Goal: Task Accomplishment & Management: Use online tool/utility

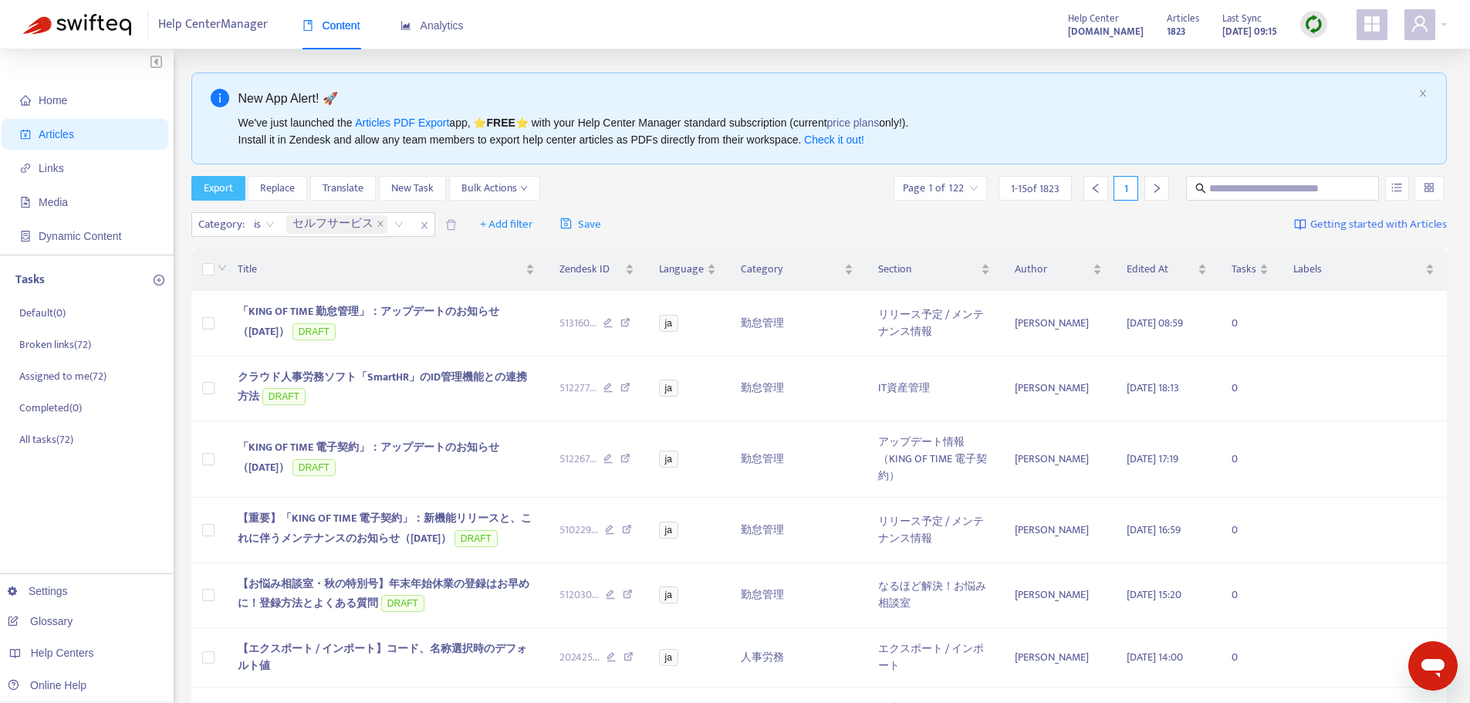
click at [211, 188] on span "Export" at bounding box center [218, 188] width 29 height 17
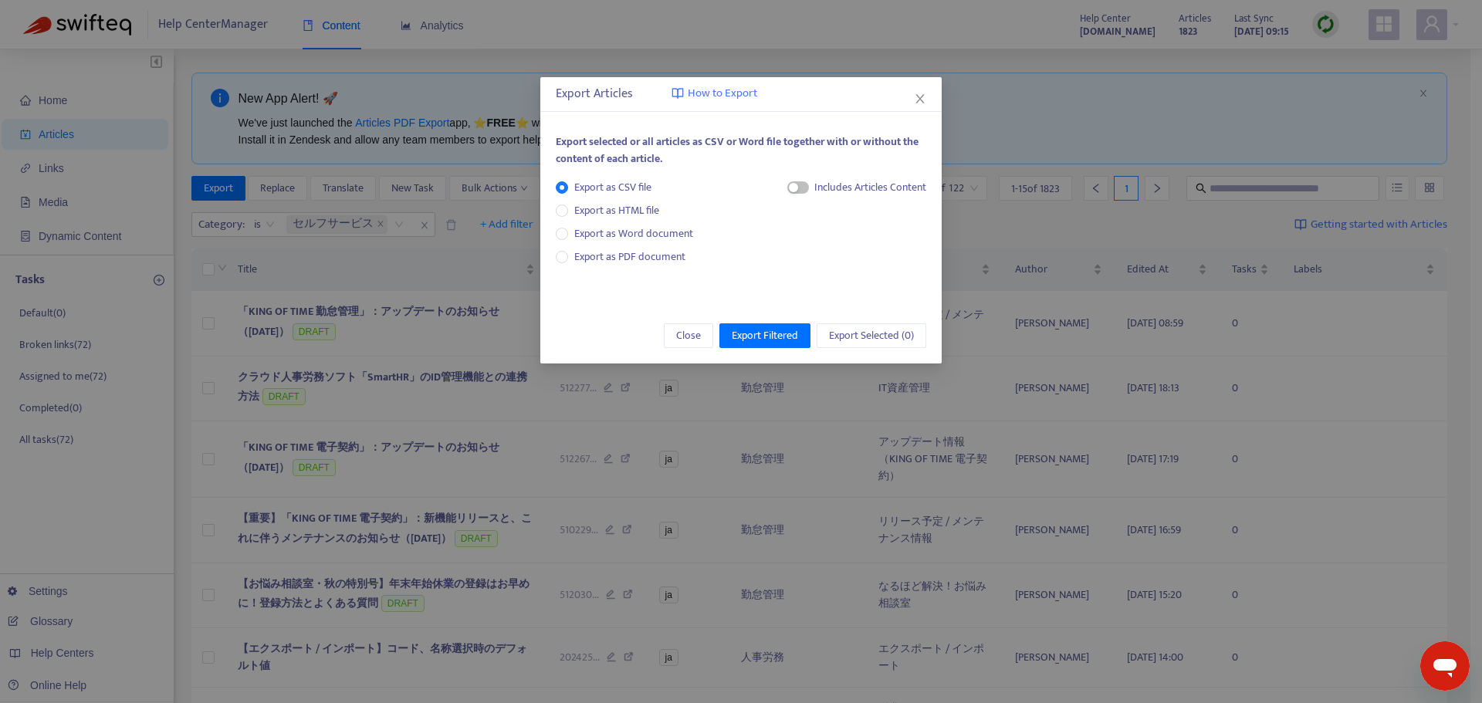
click at [911, 99] on div "Export Articles How to Export" at bounding box center [741, 94] width 370 height 19
click at [918, 98] on icon "close" at bounding box center [920, 99] width 12 height 12
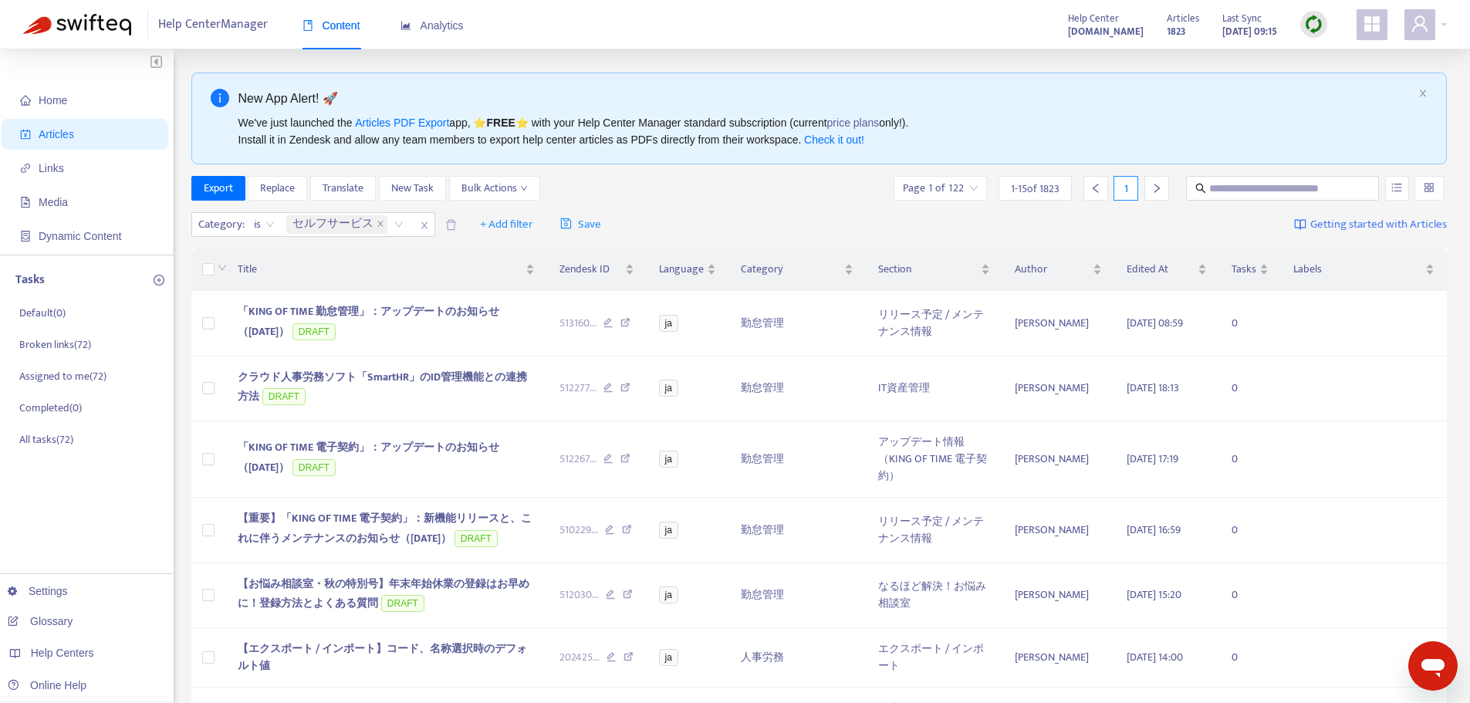
click at [1451, 20] on div "Help Center Manager Content Analytics Help Center [DOMAIN_NAME] Articles [DATE]…" at bounding box center [735, 24] width 1470 height 49
click at [1449, 20] on div "Help Center Manager Content Analytics Help Center [DOMAIN_NAME] Articles [DATE]…" at bounding box center [735, 24] width 1470 height 49
click at [1435, 33] on div at bounding box center [1426, 24] width 42 height 31
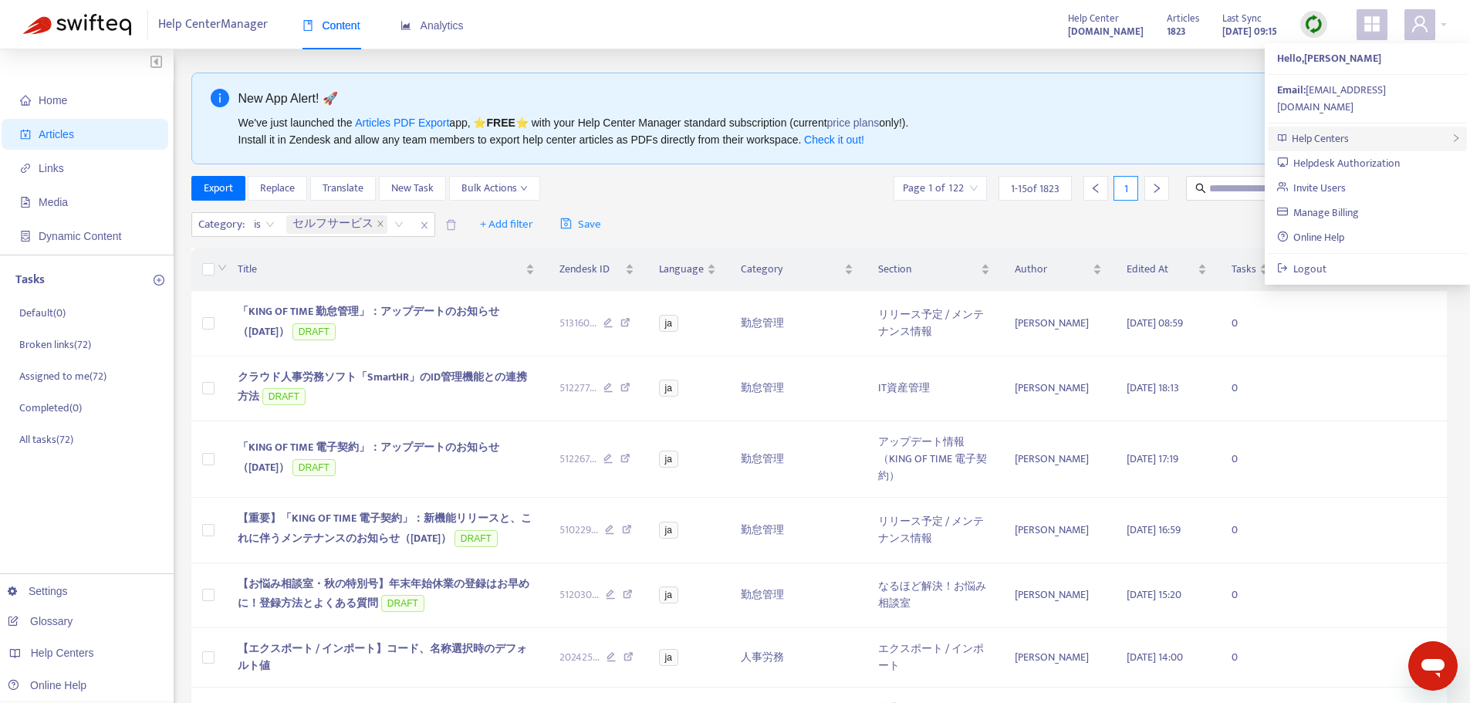
click at [1402, 127] on div "Help Centers" at bounding box center [1367, 139] width 199 height 25
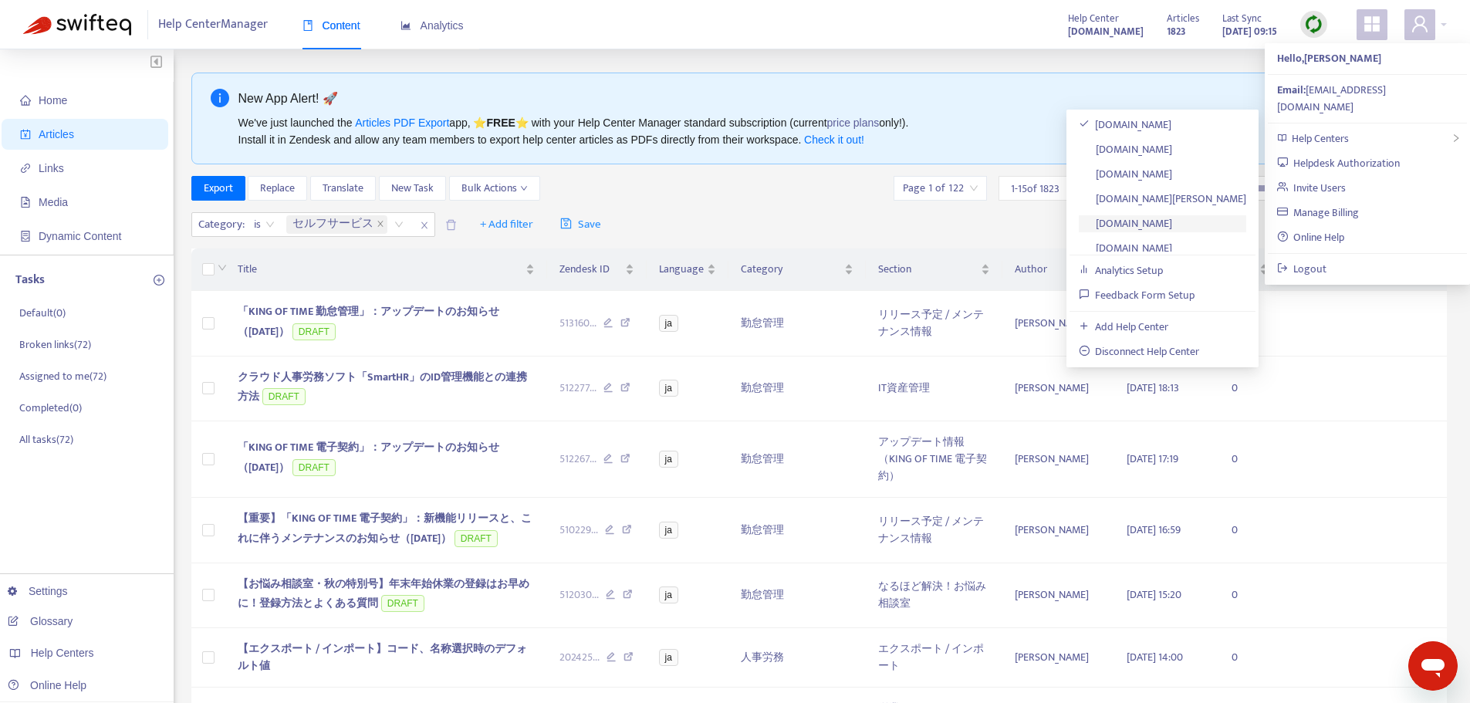
scroll to position [9, 0]
click at [1173, 235] on link "[DOMAIN_NAME]" at bounding box center [1126, 239] width 94 height 18
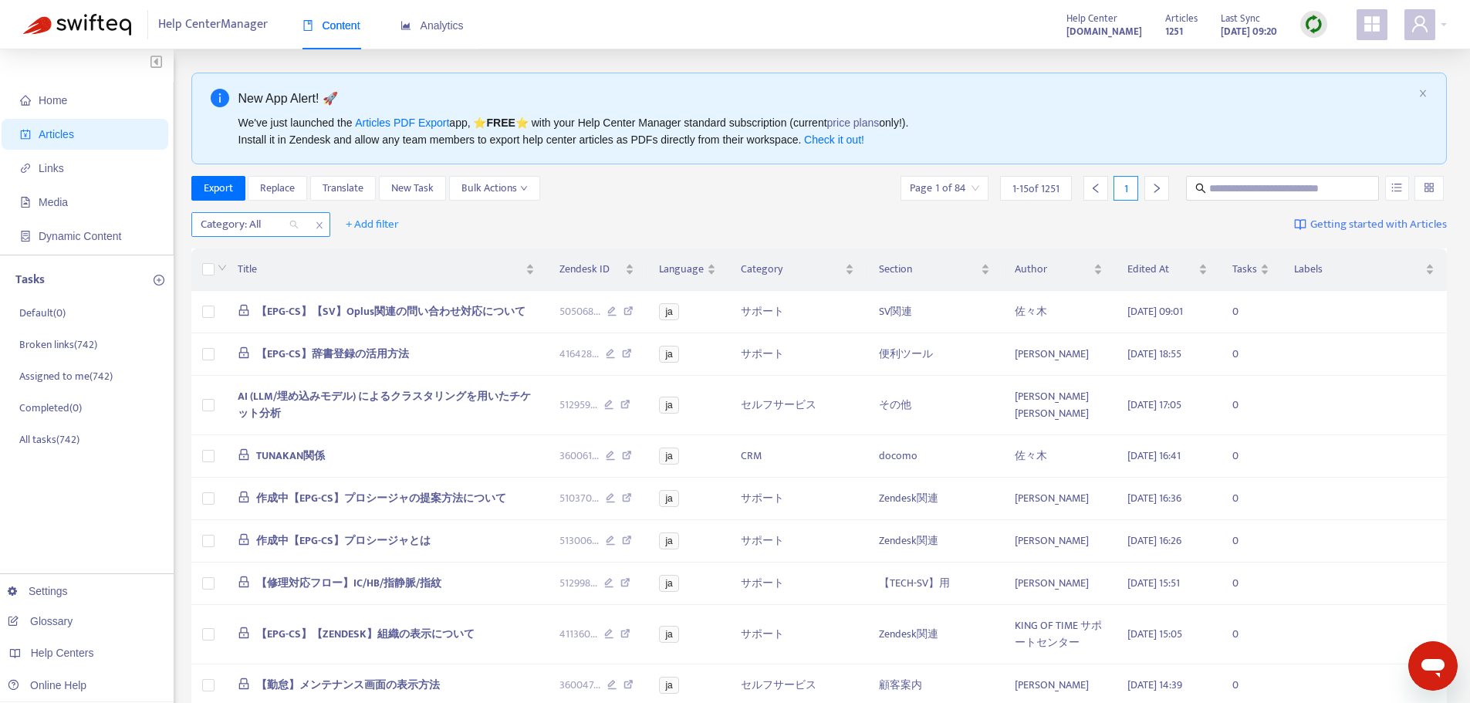
click at [245, 225] on div at bounding box center [241, 224] width 93 height 19
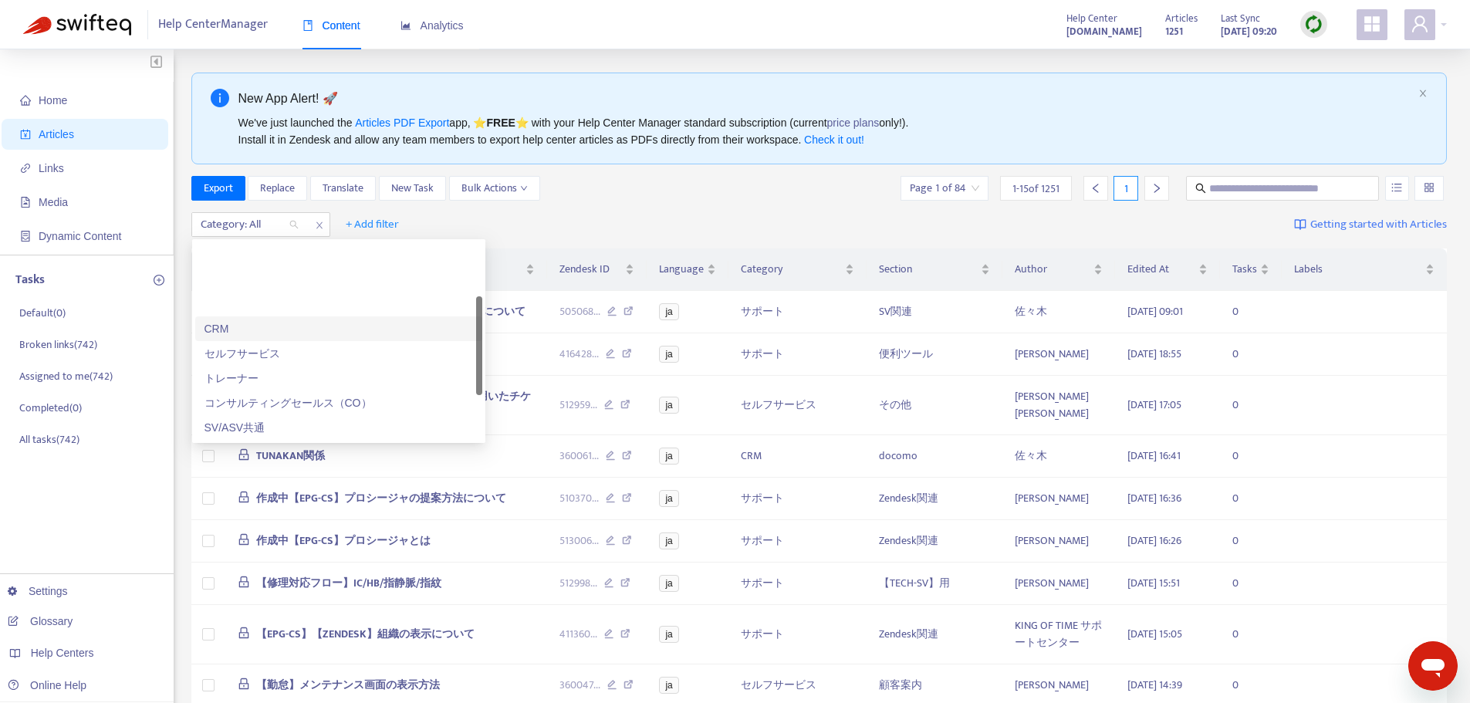
scroll to position [77, 0]
click at [274, 280] on div "セルフサービス" at bounding box center [339, 276] width 269 height 17
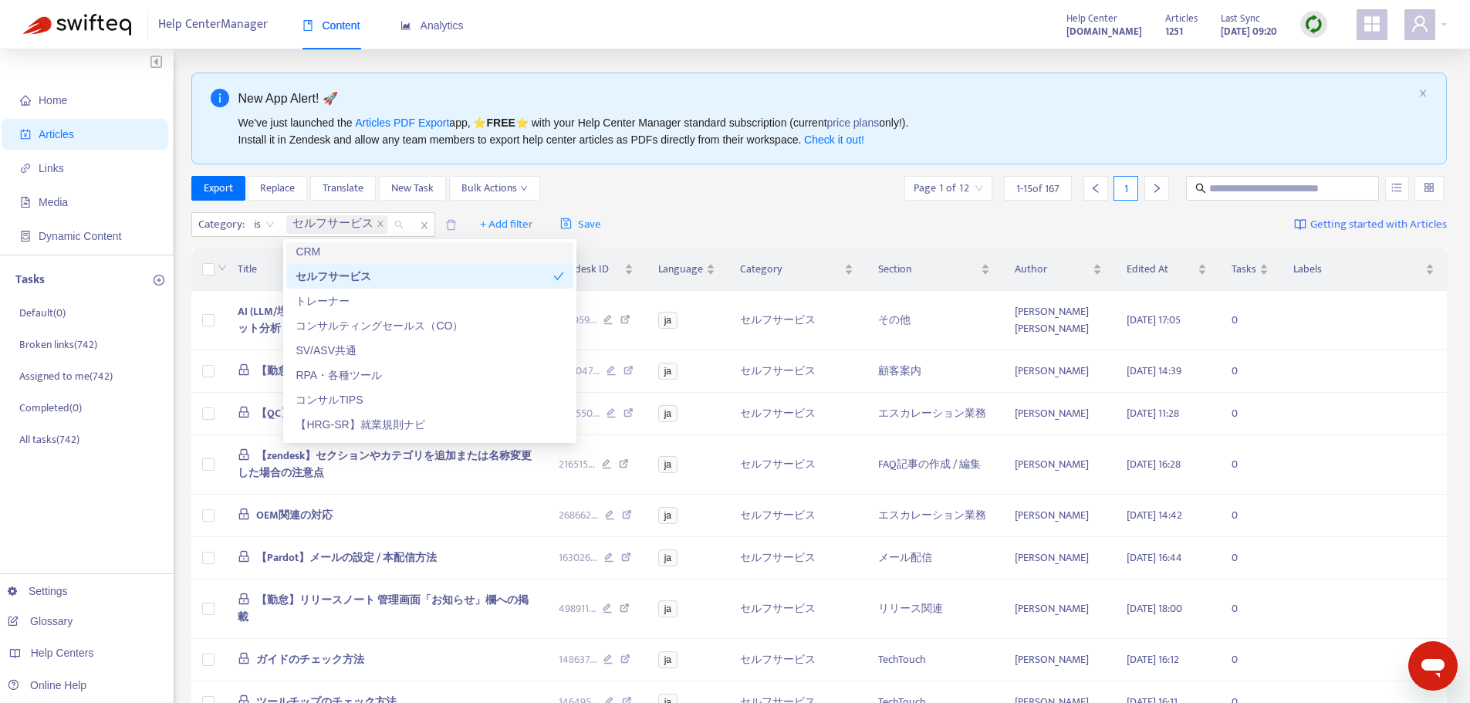
click at [774, 181] on div "Export Replace Translate New Task Bulk Actions Page 1 of 12 1 - 15 of 167 1" at bounding box center [819, 188] width 1256 height 25
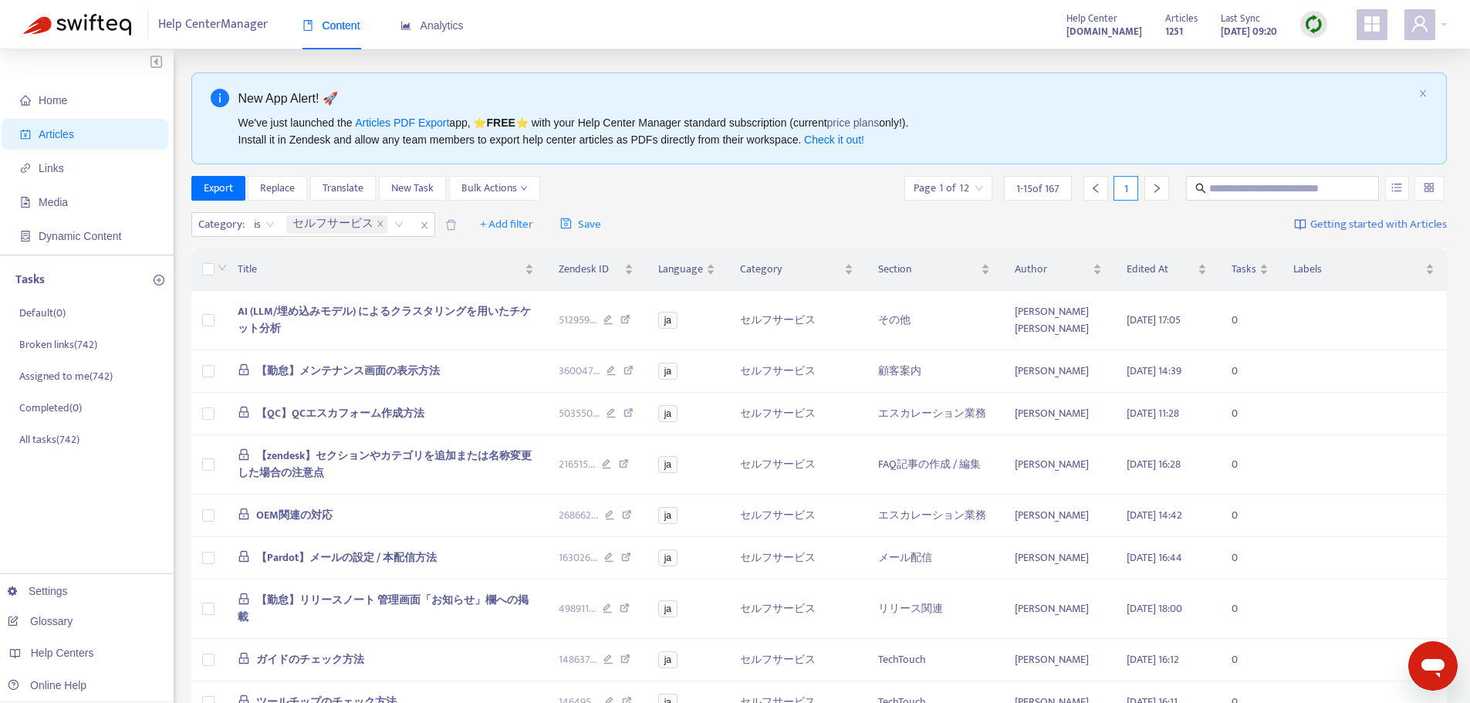
click at [198, 266] on th at bounding box center [208, 269] width 35 height 42
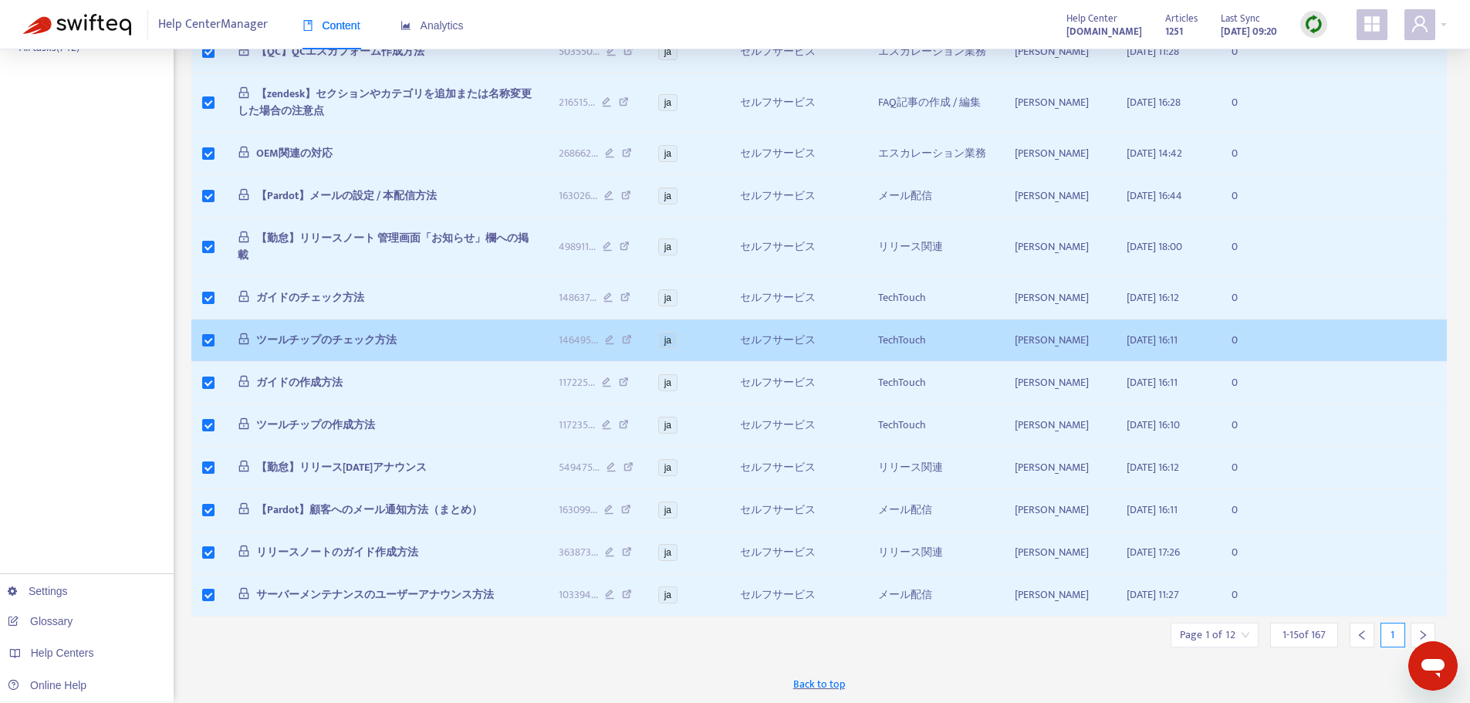
scroll to position [401, 0]
